Goal: Task Accomplishment & Management: Complete application form

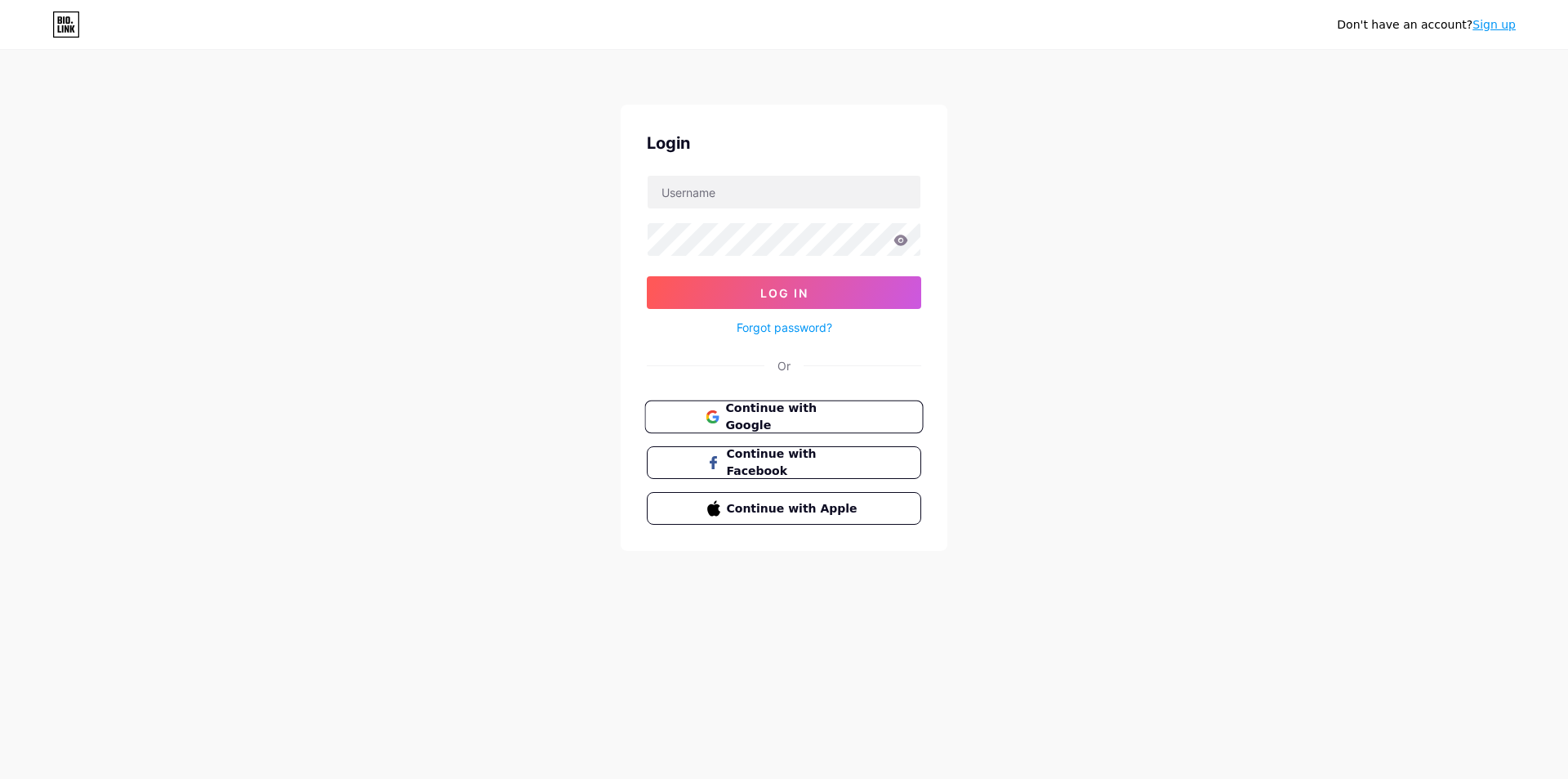
click at [736, 407] on button "Continue with Google" at bounding box center [784, 417] width 278 height 33
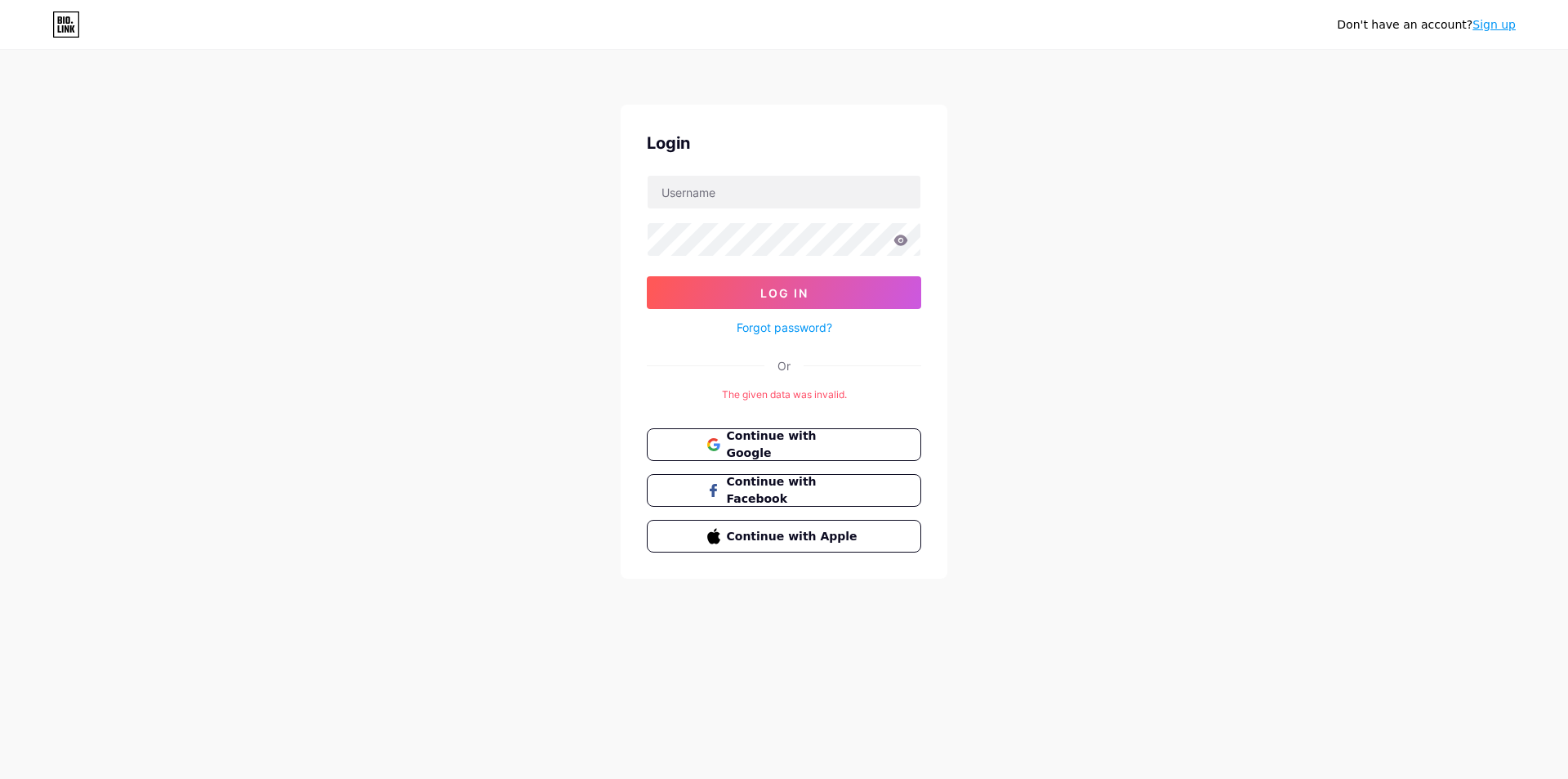
click at [1464, 356] on div "Don't have an account? Sign up Login Log In Forgot password? Or The given data …" at bounding box center [784, 315] width 1568 height 631
